Goal: Check status: Check status

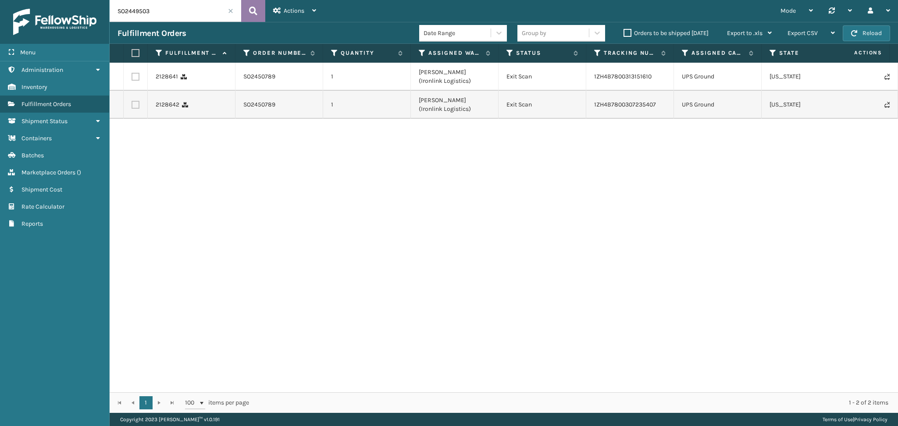
type input "SO2449503"
click at [256, 10] on icon at bounding box center [253, 10] width 8 height 13
click at [143, 10] on input "SO2450789" at bounding box center [176, 11] width 132 height 22
paste input "49503"
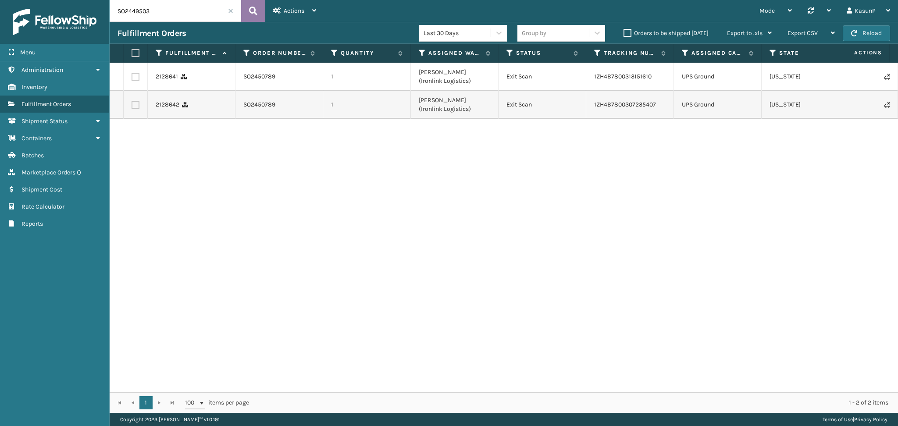
type input "SO2449503"
click at [255, 13] on icon at bounding box center [253, 10] width 8 height 13
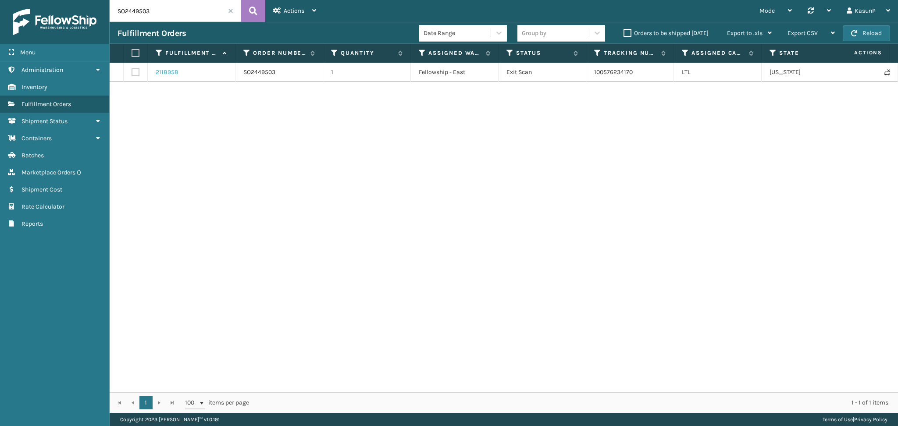
click at [157, 74] on link "2118958" at bounding box center [167, 72] width 23 height 9
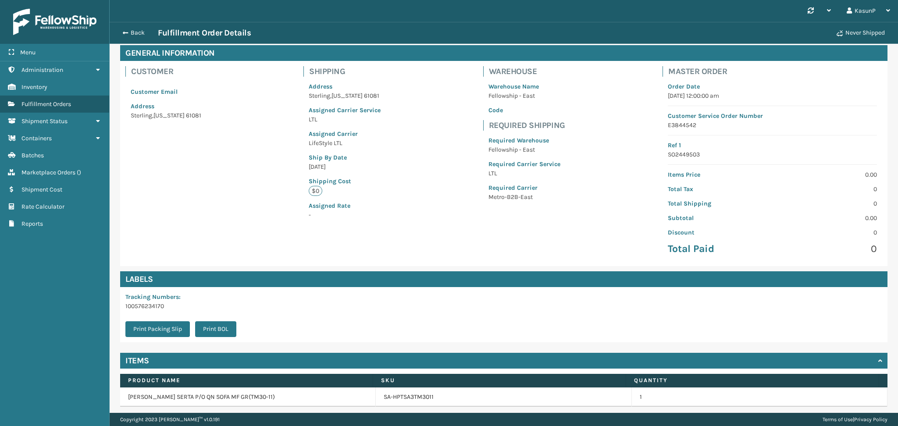
scroll to position [69, 0]
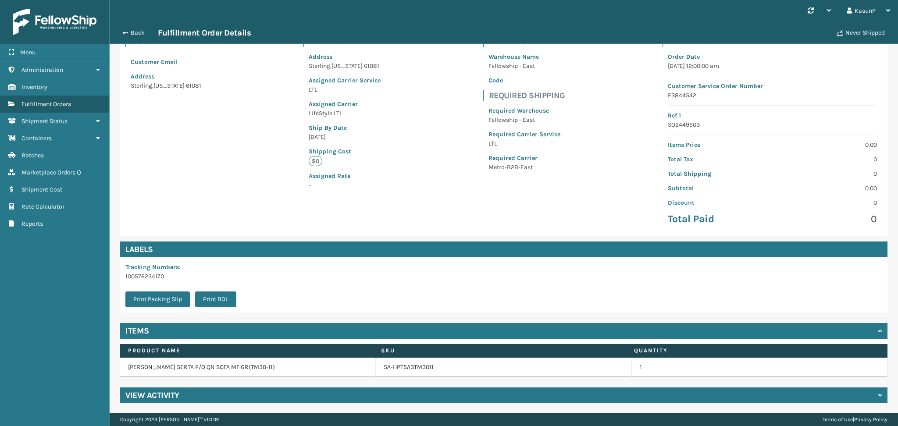
click at [676, 395] on div "View Activity" at bounding box center [503, 396] width 767 height 16
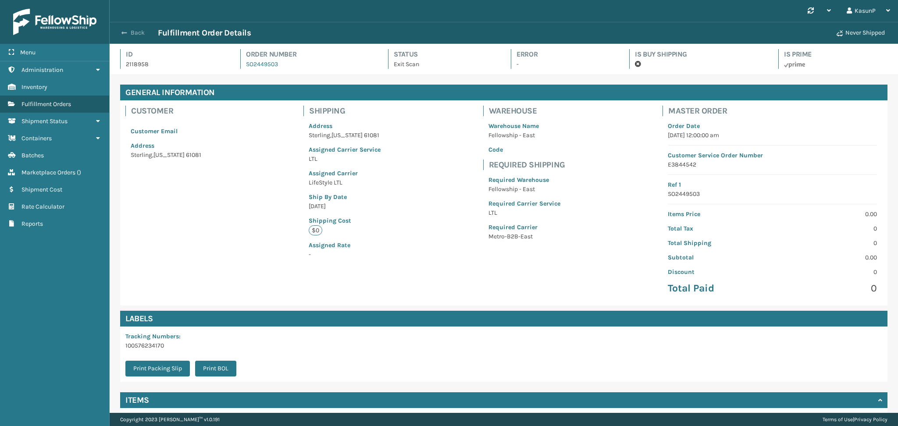
click at [125, 34] on span "button" at bounding box center [123, 33] width 5 height 6
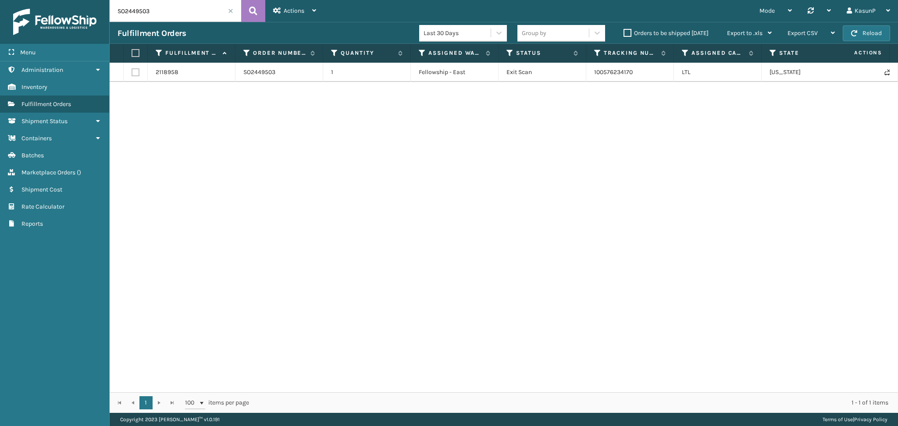
click at [613, 171] on div "2118958 SO2449503 1 Fellowship - East Exit Scan 100576234170 LTL [US_STATE]" at bounding box center [504, 228] width 788 height 330
